Goal: Transaction & Acquisition: Purchase product/service

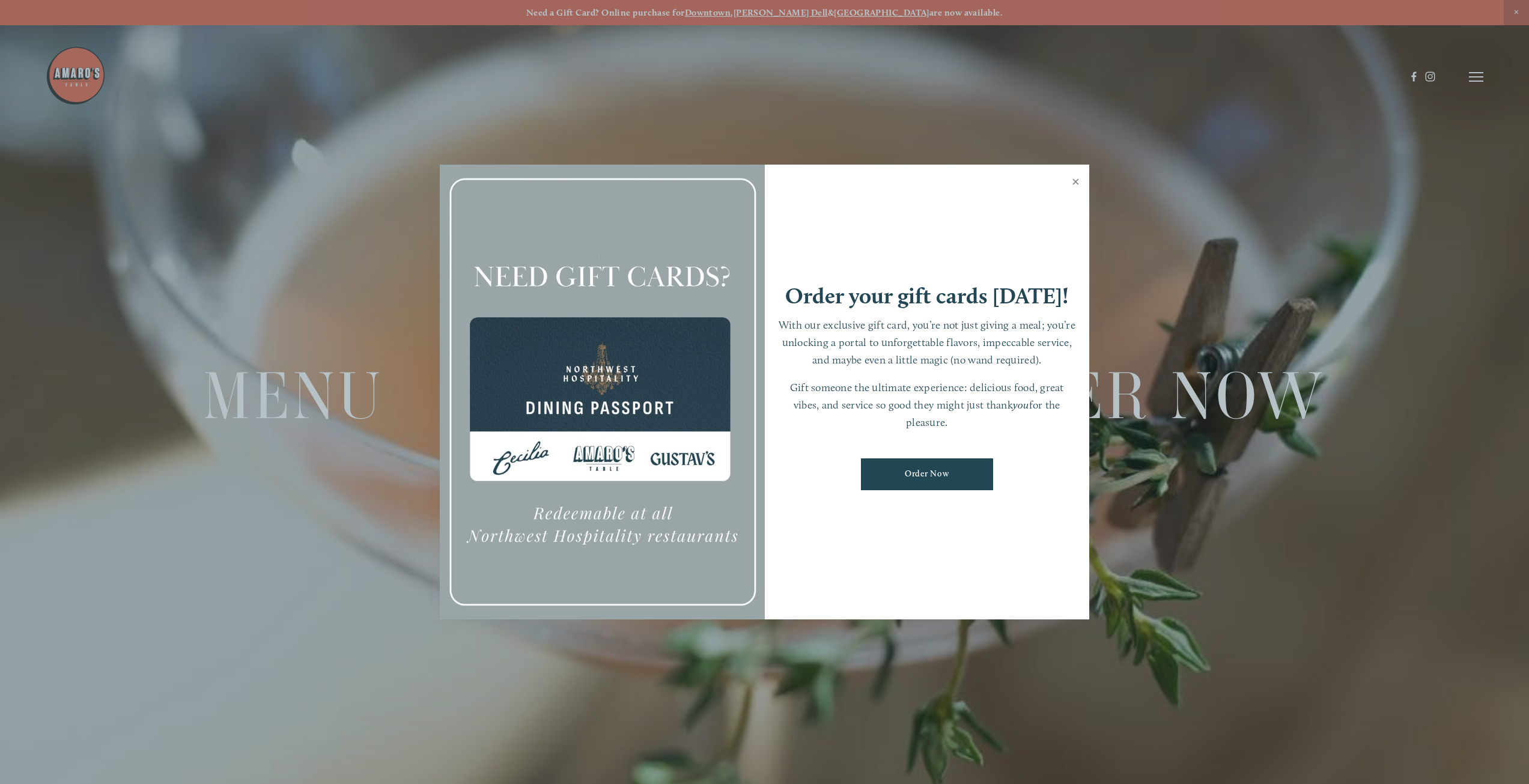
click at [1073, 182] on link "Close" at bounding box center [1075, 183] width 23 height 34
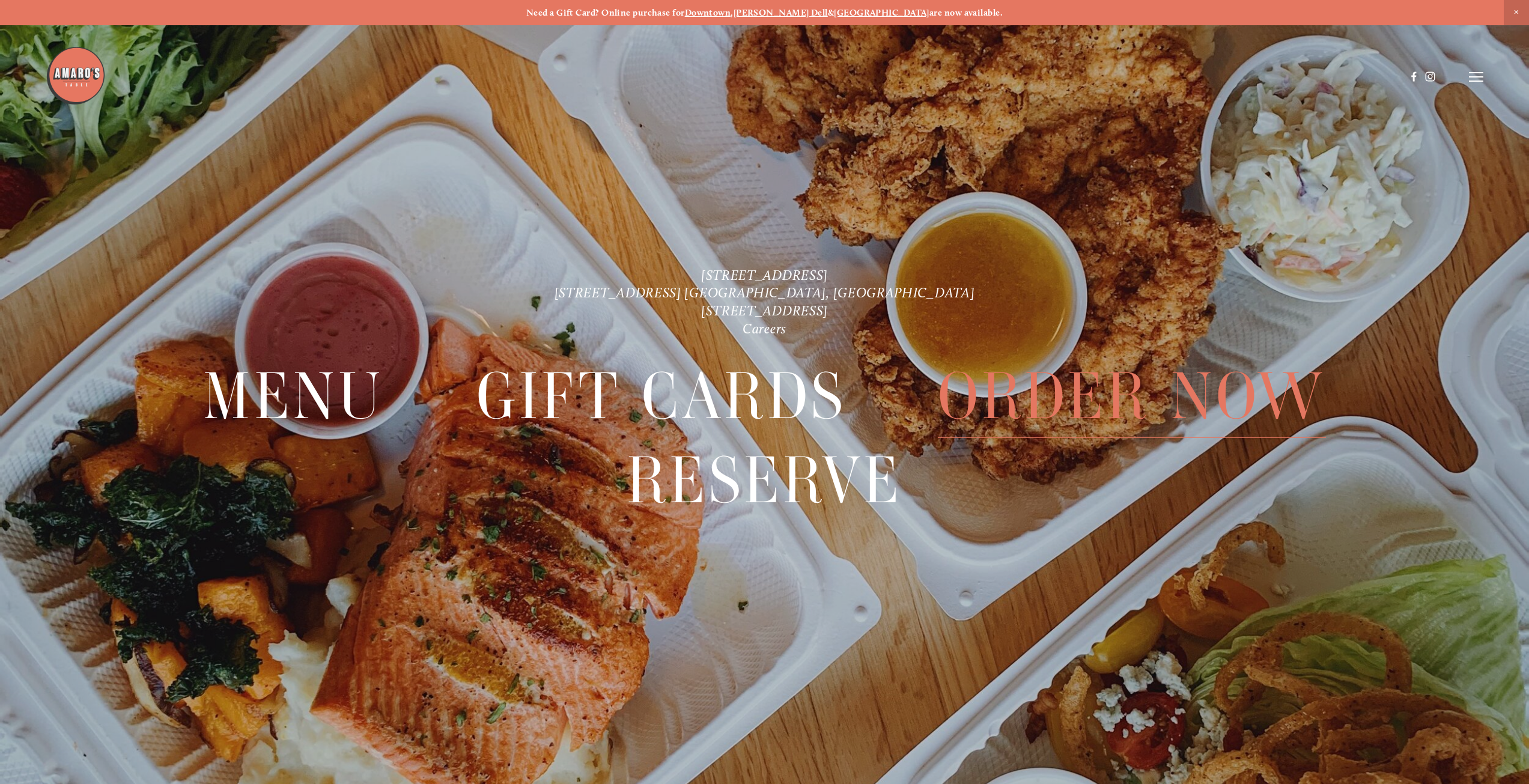
click at [1145, 393] on span "Order Now" at bounding box center [1132, 395] width 388 height 83
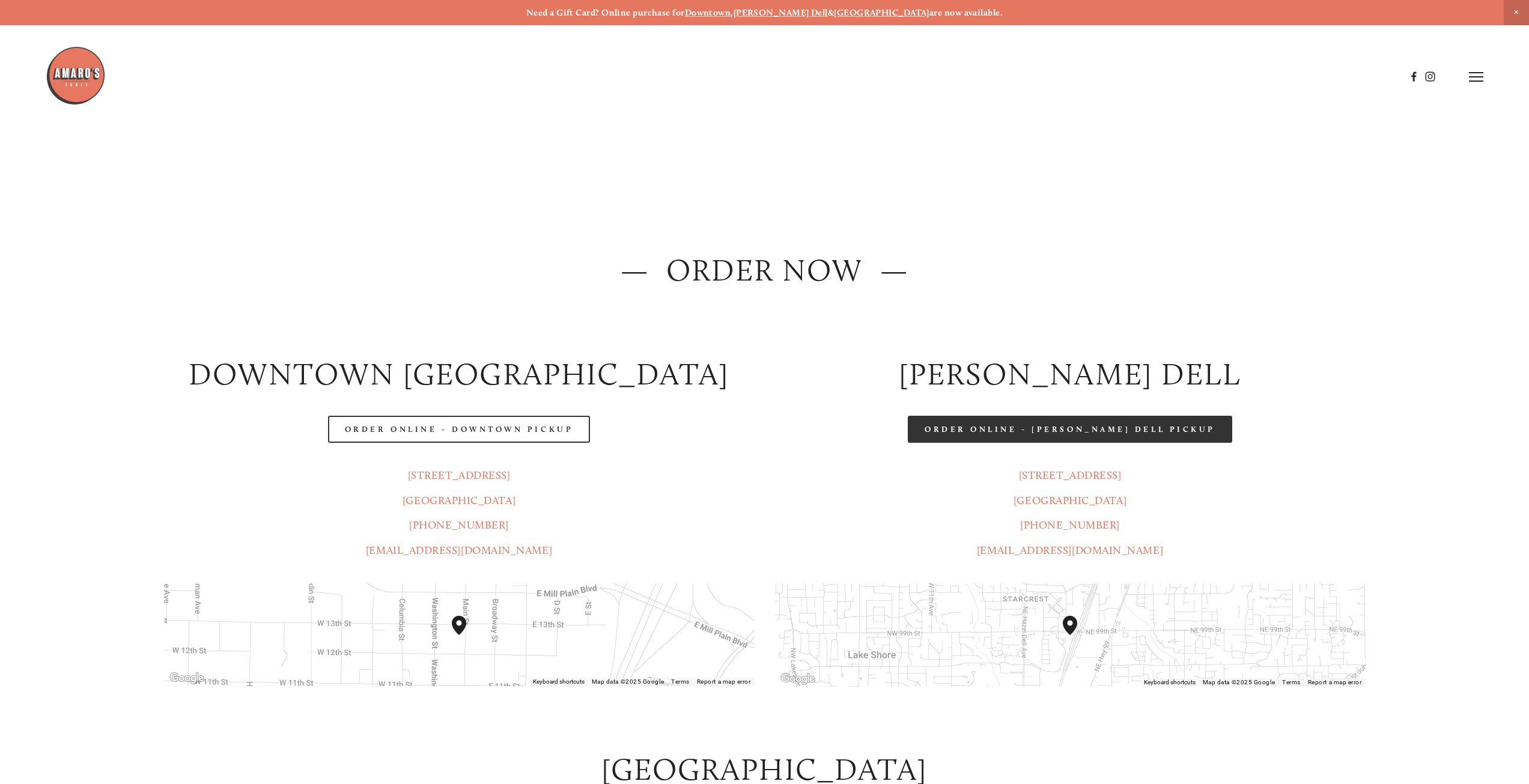
click at [1030, 430] on link "Order Online - [PERSON_NAME] Dell Pickup" at bounding box center [1070, 429] width 324 height 27
